Goal: Information Seeking & Learning: Check status

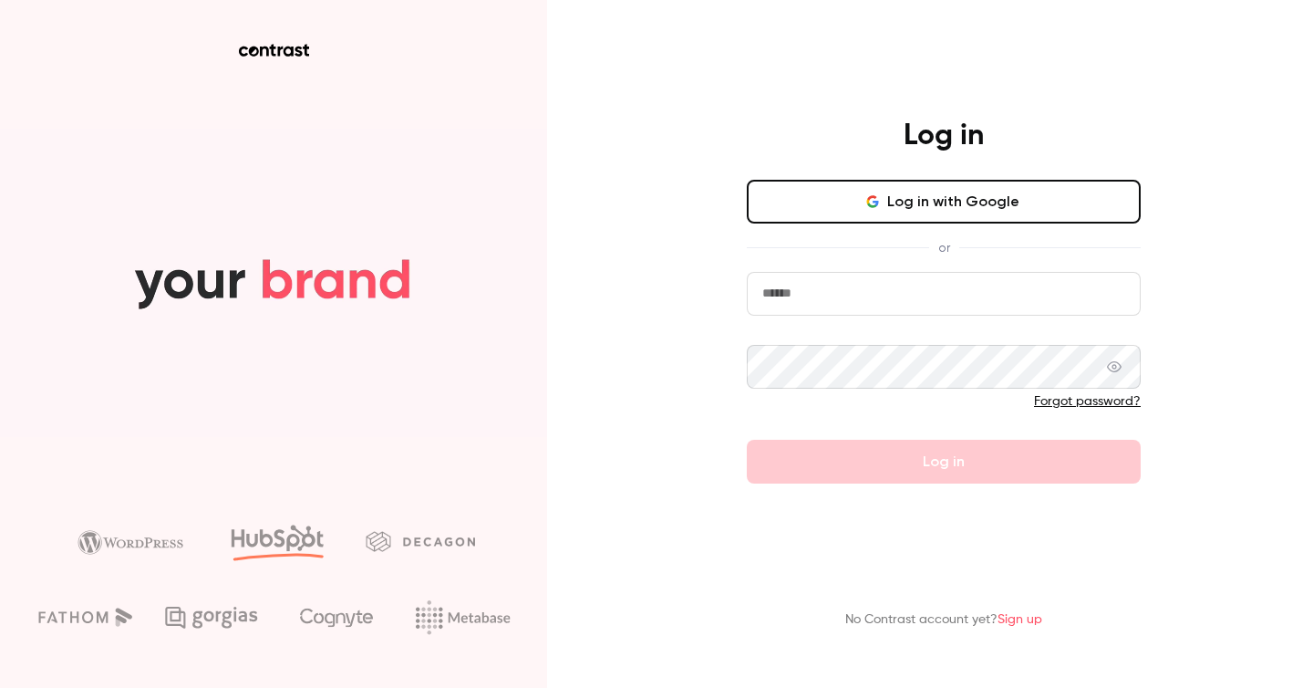
click at [935, 196] on button "Log in with Google" at bounding box center [944, 202] width 394 height 44
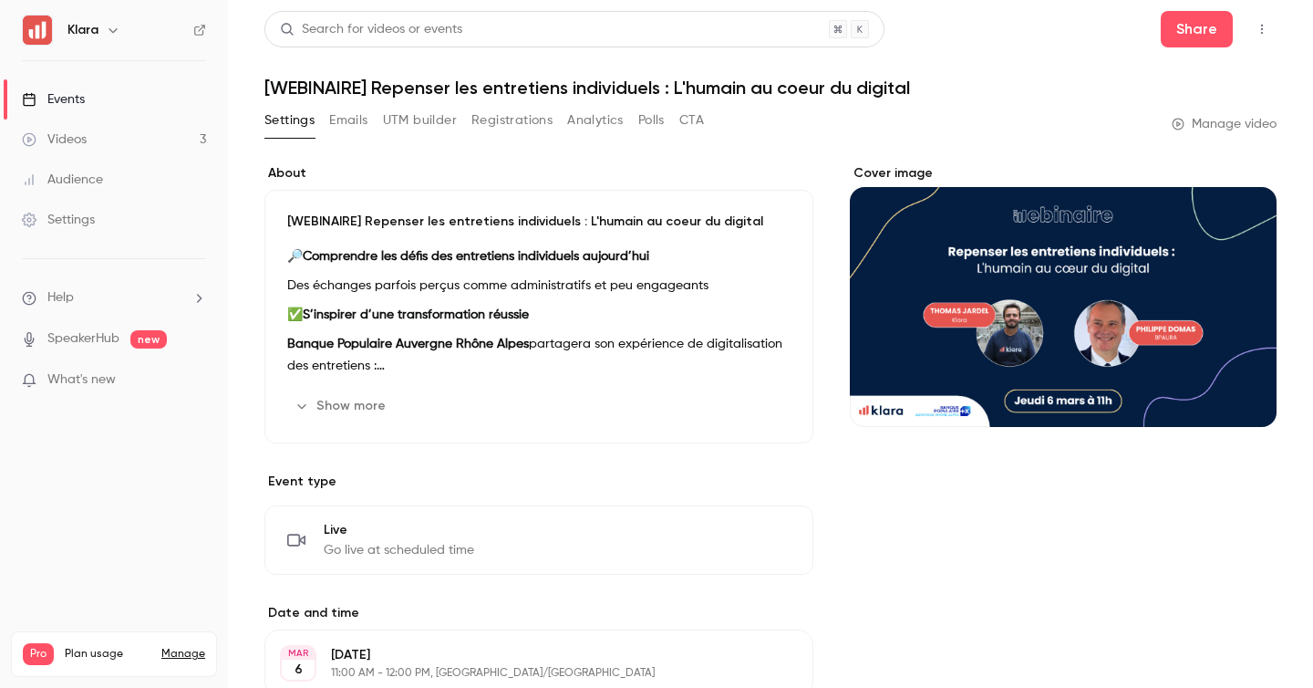
click at [148, 94] on link "Events" at bounding box center [114, 99] width 228 height 40
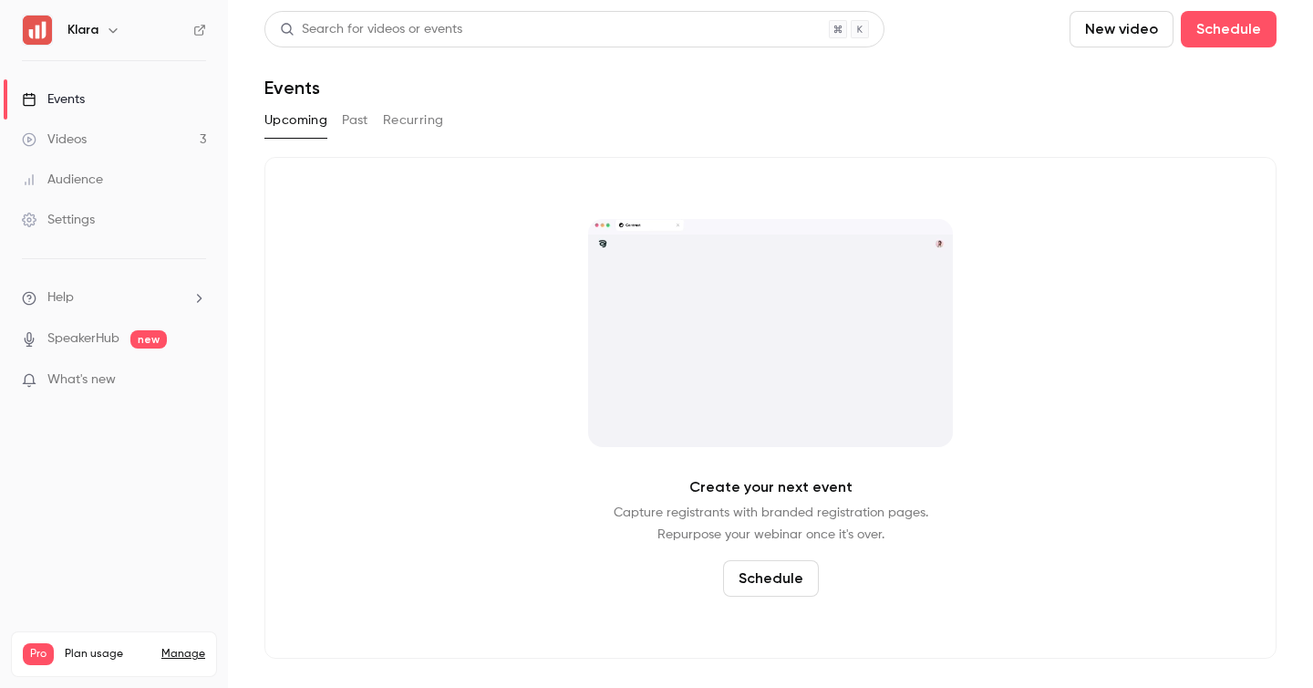
click at [346, 129] on button "Past" at bounding box center [355, 120] width 26 height 29
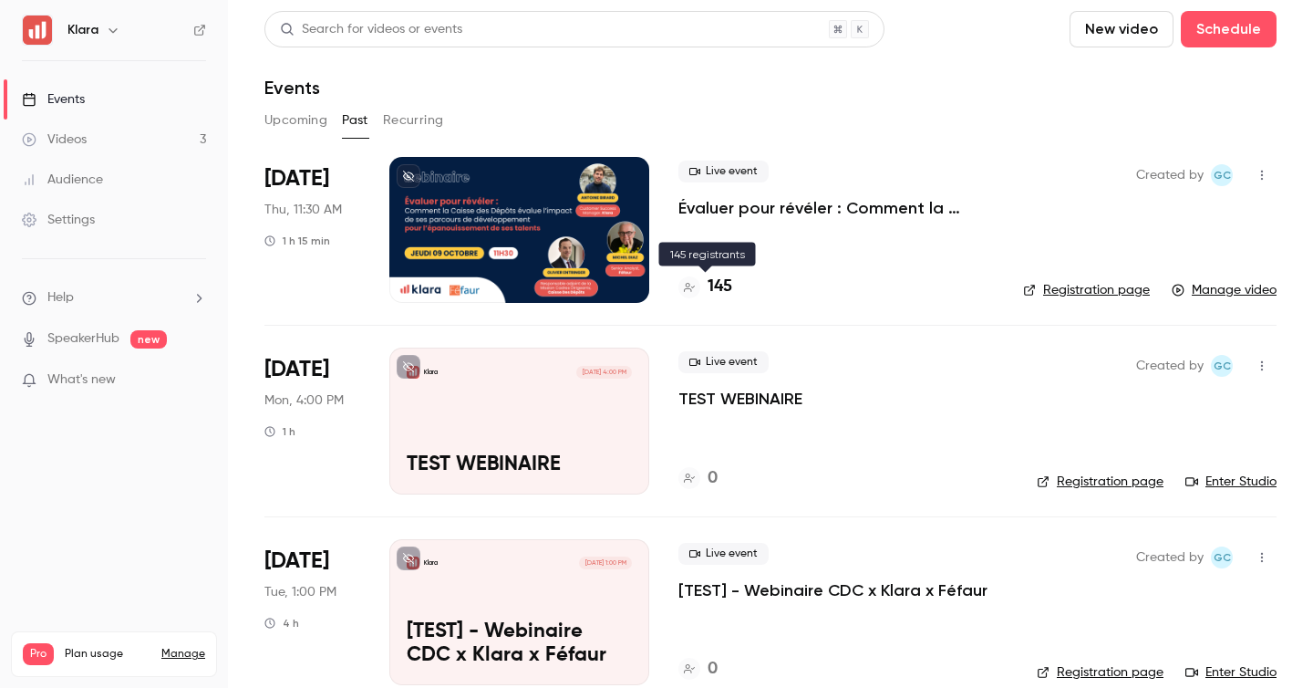
click at [722, 282] on h4 "145" at bounding box center [720, 286] width 25 height 25
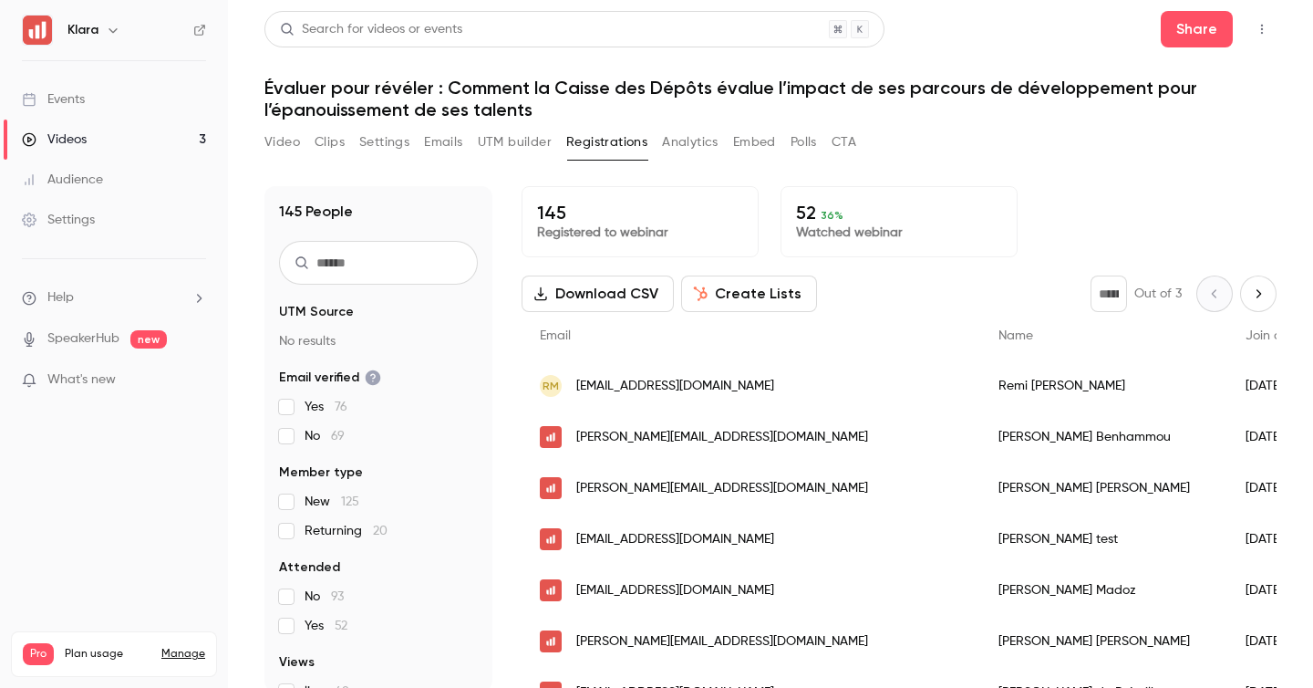
click at [671, 145] on button "Analytics" at bounding box center [690, 142] width 57 height 29
